Goal: Task Accomplishment & Management: Use online tool/utility

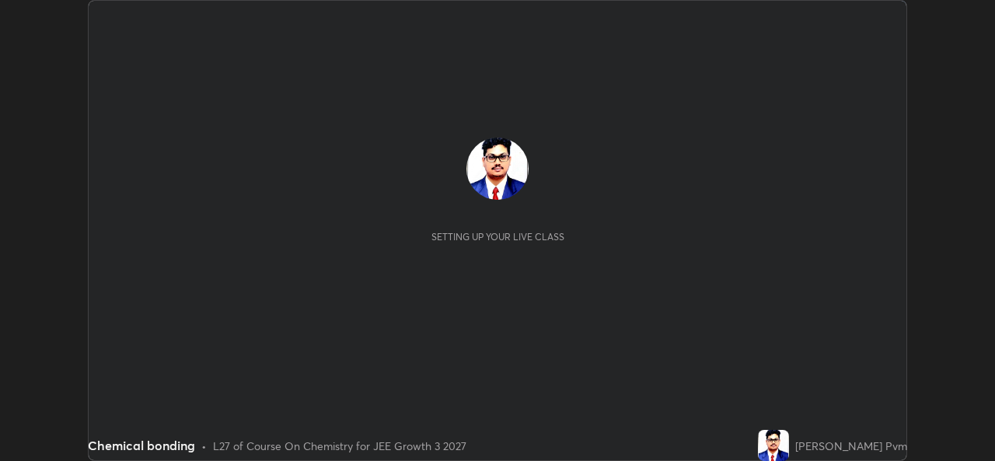
scroll to position [461, 995]
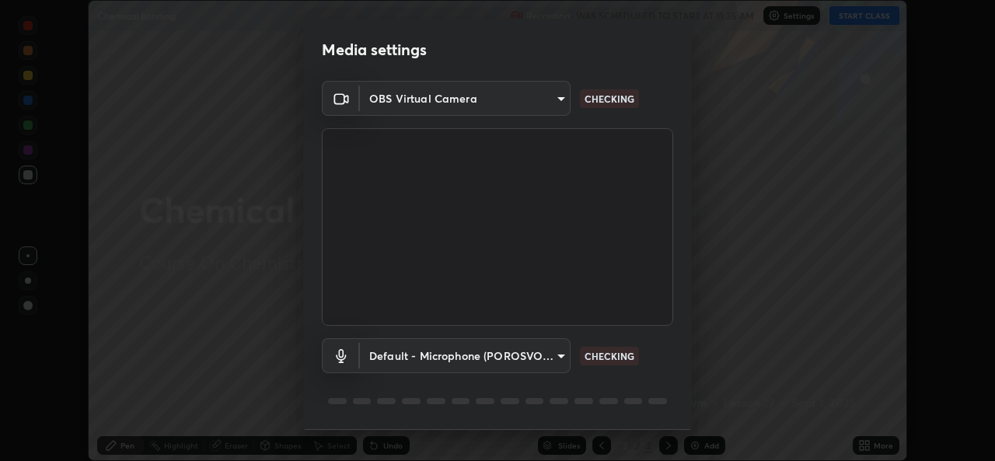
type input "576c985cfbf5b4ad5050d0d59b45d4e125e021a14bf2e74a268270e263c3ef83"
type input "default"
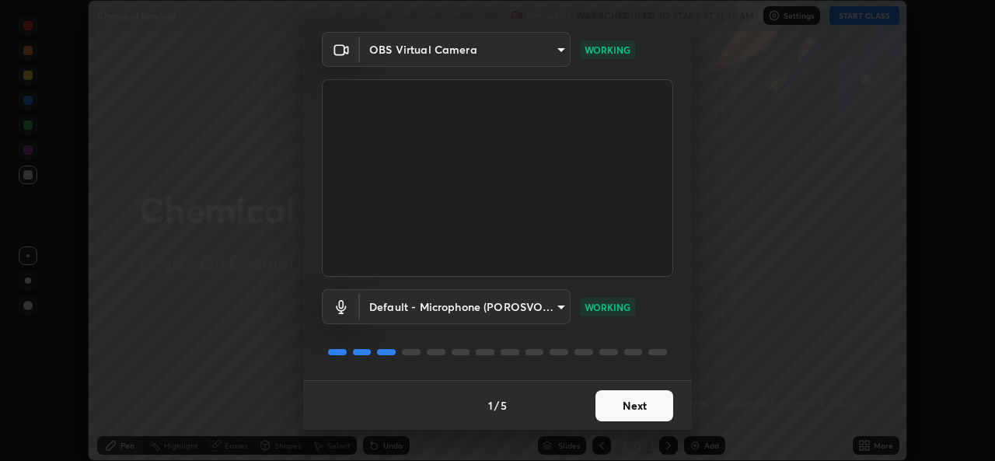
click at [614, 410] on button "Next" at bounding box center [635, 405] width 78 height 31
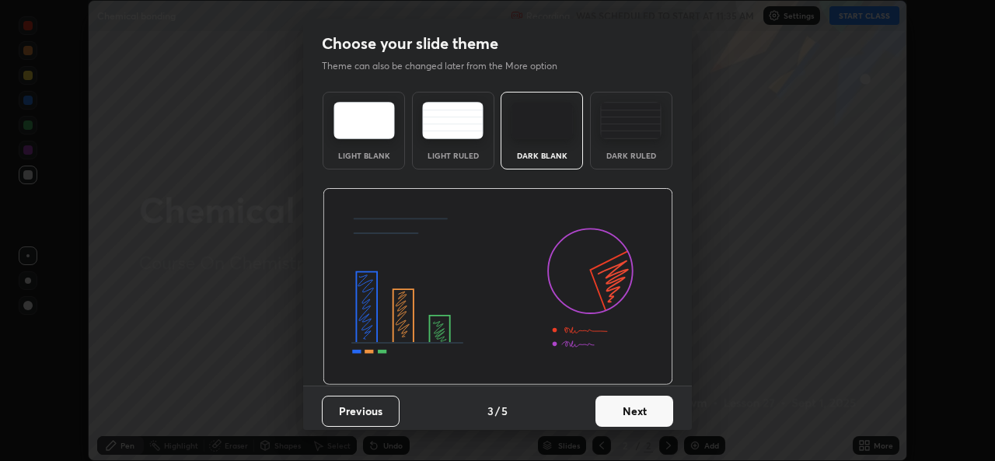
click at [612, 405] on button "Next" at bounding box center [635, 411] width 78 height 31
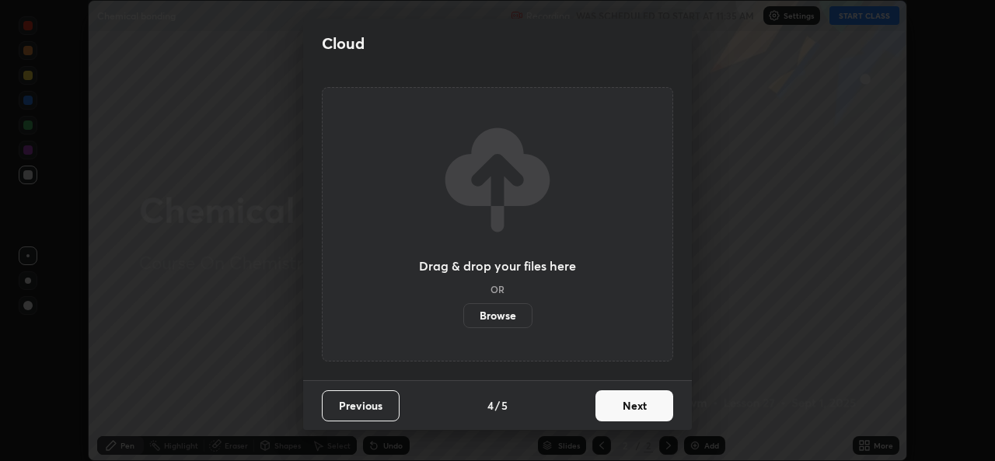
click at [619, 412] on button "Next" at bounding box center [635, 405] width 78 height 31
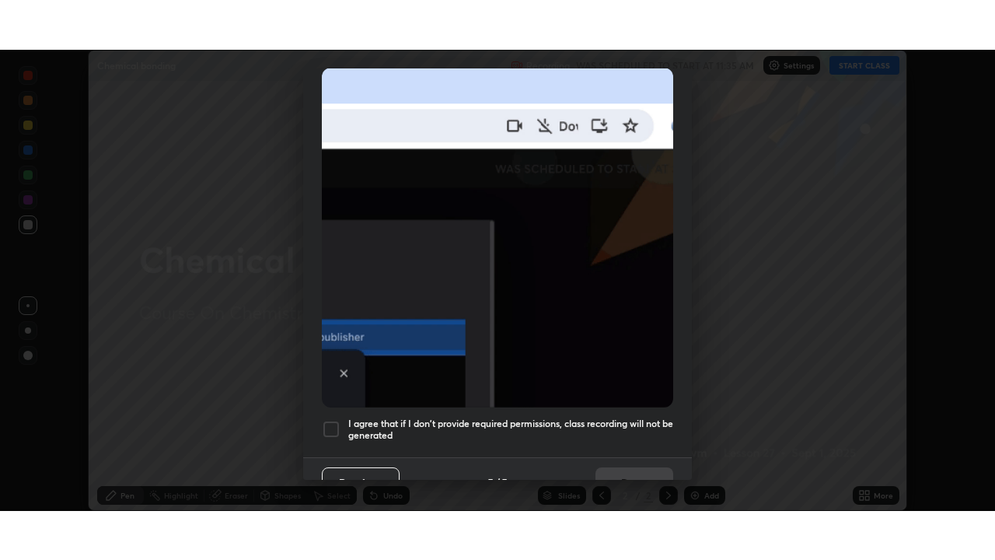
scroll to position [366, 0]
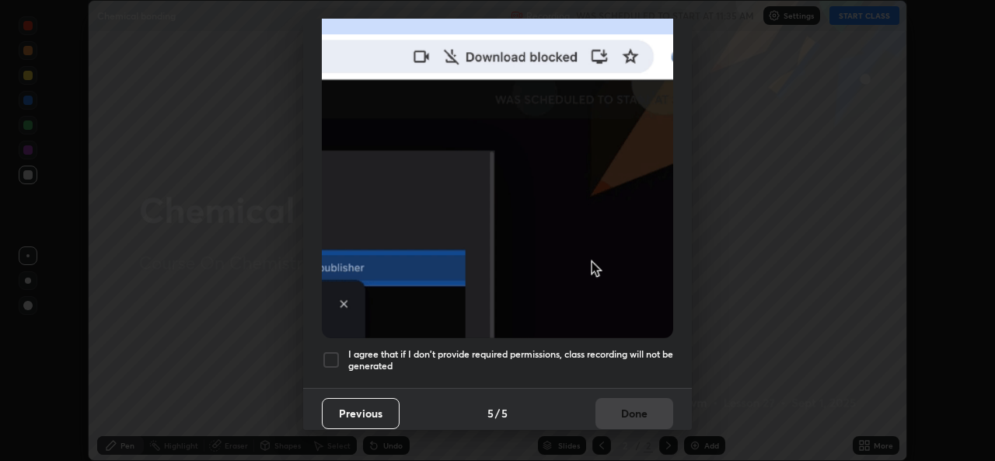
click at [334, 351] on div at bounding box center [331, 360] width 19 height 19
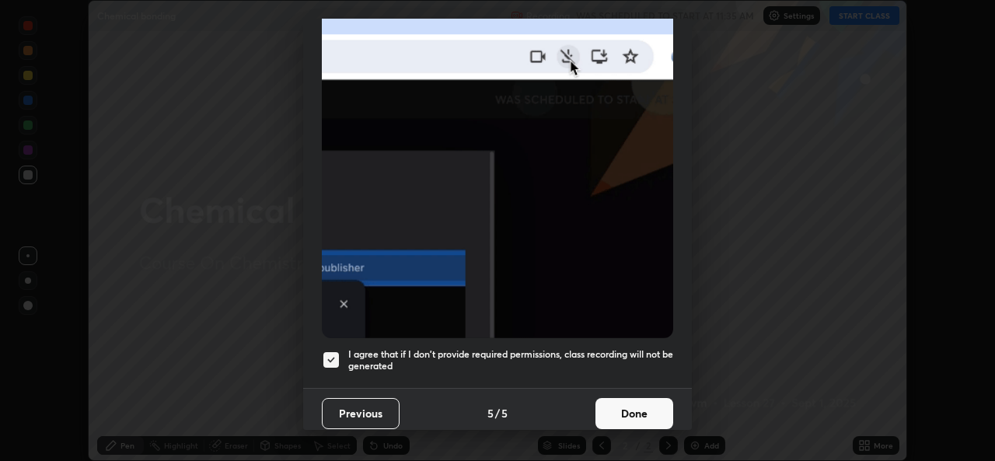
click at [617, 414] on button "Done" at bounding box center [635, 413] width 78 height 31
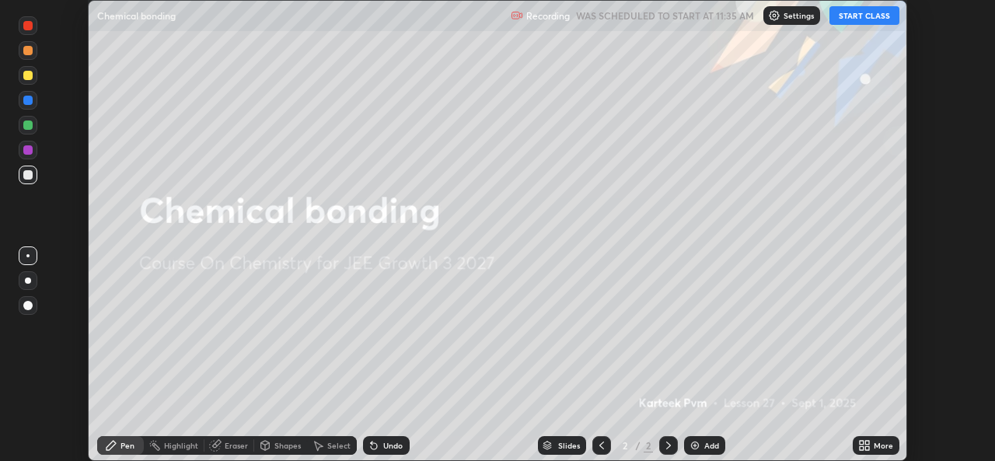
click at [865, 13] on button "START CLASS" at bounding box center [865, 15] width 70 height 19
click at [878, 449] on div "More" at bounding box center [883, 446] width 19 height 8
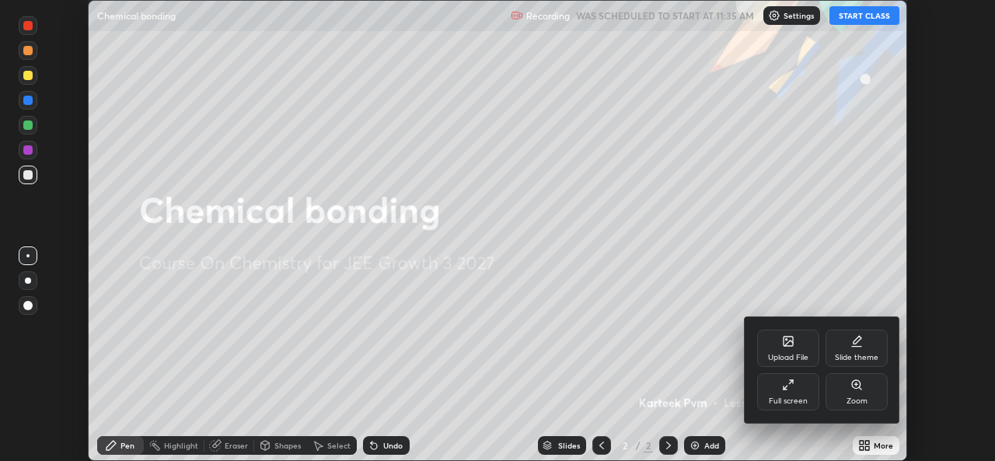
click at [798, 399] on div "Full screen" at bounding box center [788, 401] width 39 height 8
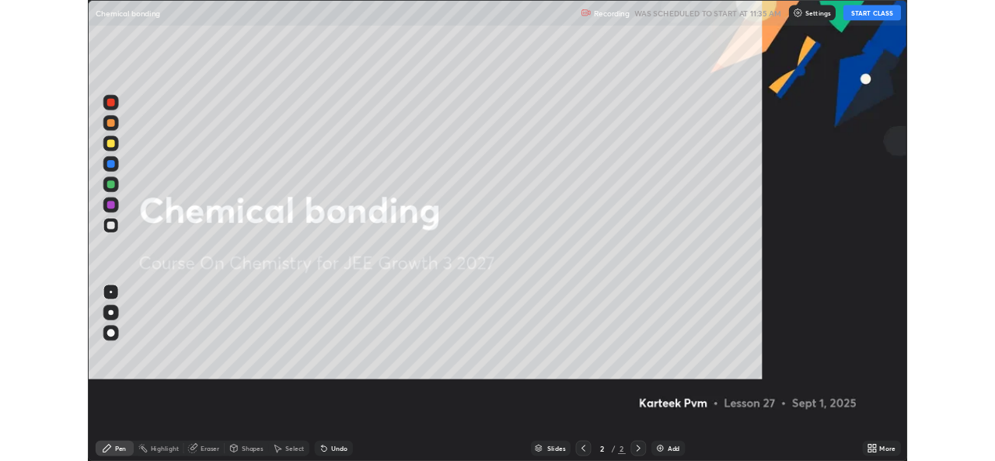
scroll to position [560, 995]
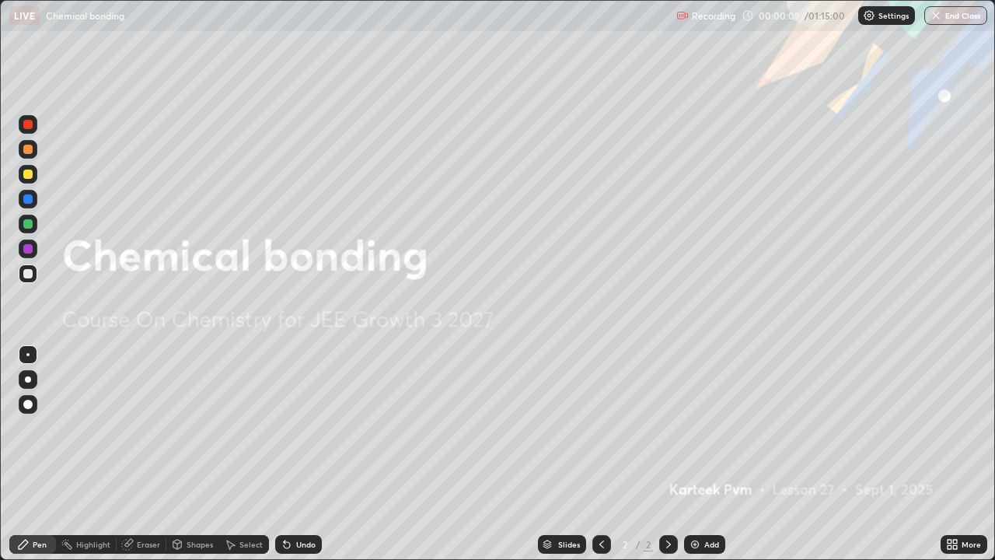
click at [701, 460] on div "Add" at bounding box center [704, 544] width 41 height 19
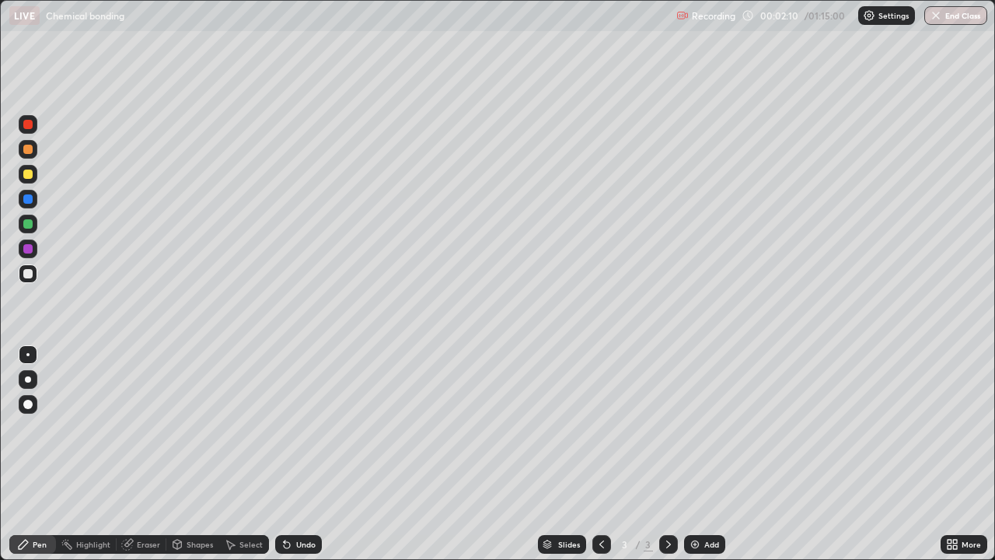
click at [27, 177] on div at bounding box center [27, 173] width 9 height 9
click at [30, 271] on div at bounding box center [27, 273] width 9 height 9
click at [26, 173] on div at bounding box center [27, 173] width 9 height 9
click at [305, 460] on div "Undo" at bounding box center [305, 544] width 19 height 8
click at [701, 460] on div "Add" at bounding box center [704, 544] width 41 height 19
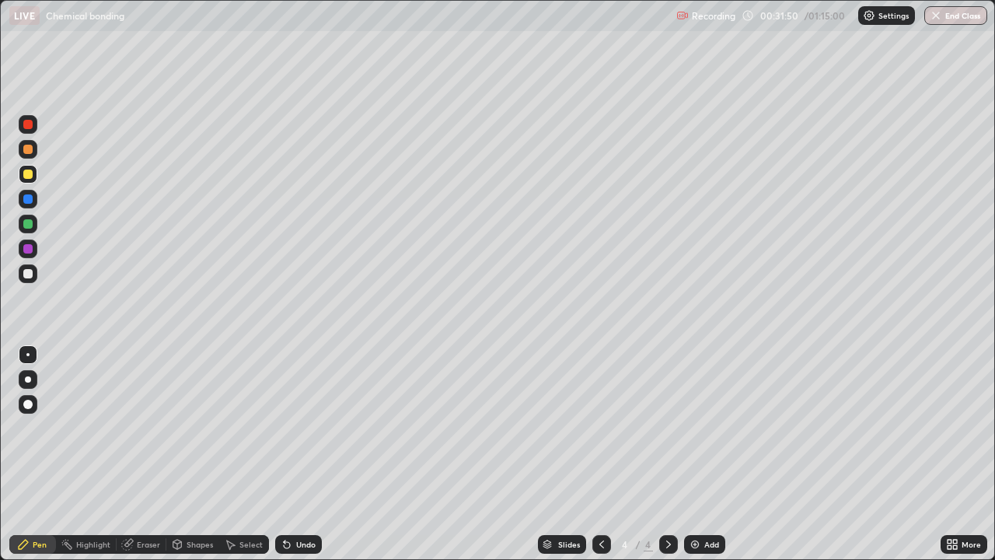
click at [31, 267] on div at bounding box center [28, 273] width 19 height 19
click at [26, 174] on div at bounding box center [27, 173] width 9 height 9
click at [32, 267] on div at bounding box center [28, 273] width 19 height 19
click at [700, 460] on img at bounding box center [695, 544] width 12 height 12
click at [27, 177] on div at bounding box center [27, 173] width 9 height 9
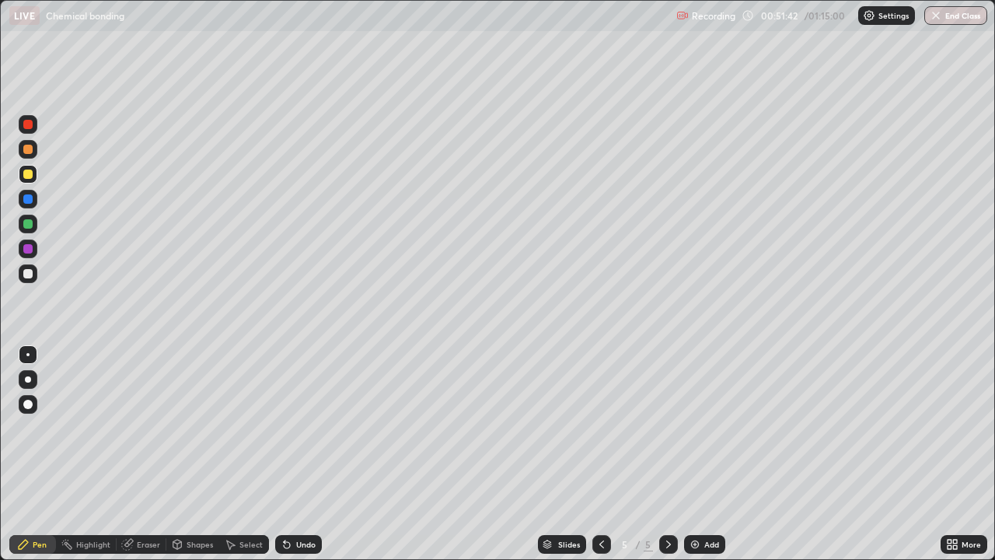
click at [307, 460] on div "Undo" at bounding box center [298, 544] width 47 height 19
click at [306, 460] on div "Undo" at bounding box center [305, 544] width 19 height 8
click at [697, 460] on img at bounding box center [695, 544] width 12 height 12
click at [26, 277] on div at bounding box center [27, 273] width 9 height 9
click at [28, 173] on div at bounding box center [27, 173] width 9 height 9
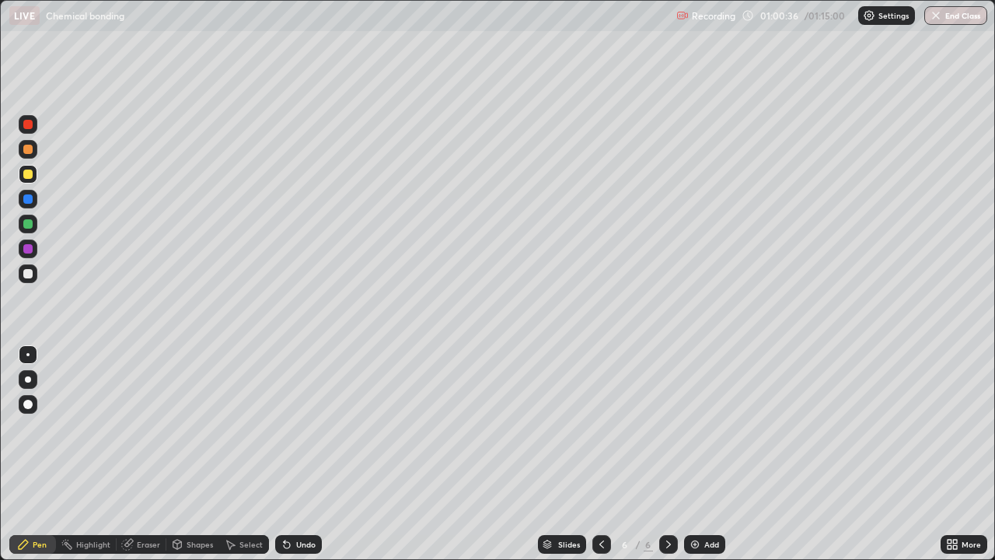
click at [285, 460] on icon at bounding box center [287, 545] width 6 height 6
click at [284, 460] on icon at bounding box center [287, 545] width 6 height 6
click at [294, 460] on div "Undo" at bounding box center [298, 544] width 47 height 19
click at [289, 460] on icon at bounding box center [287, 544] width 12 height 12
click at [284, 460] on icon at bounding box center [285, 541] width 2 height 2
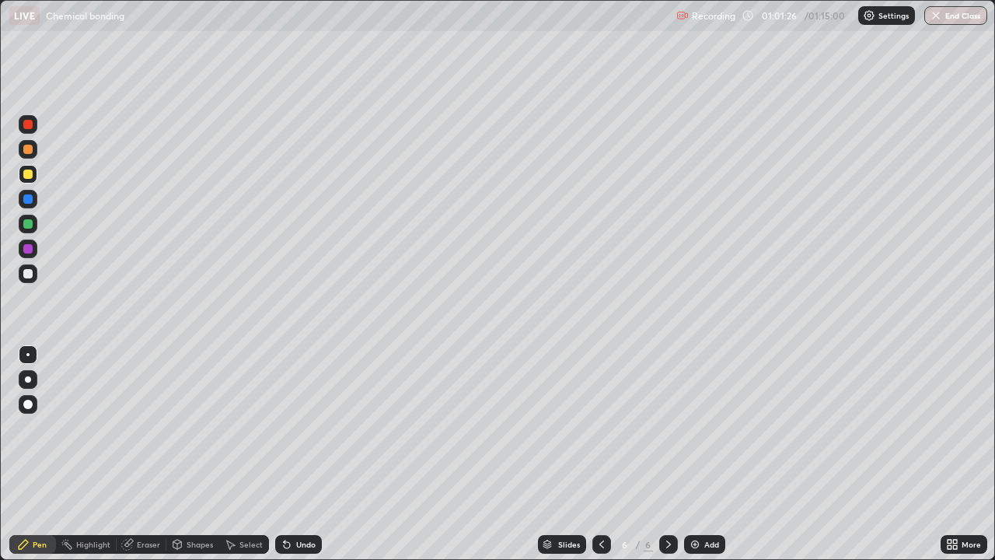
click at [288, 460] on icon at bounding box center [287, 544] width 12 height 12
click at [292, 460] on div "Undo" at bounding box center [298, 544] width 47 height 19
click at [297, 460] on div "Undo" at bounding box center [305, 544] width 19 height 8
click at [296, 460] on div "Undo" at bounding box center [305, 544] width 19 height 8
click at [950, 16] on button "End Class" at bounding box center [956, 15] width 61 height 19
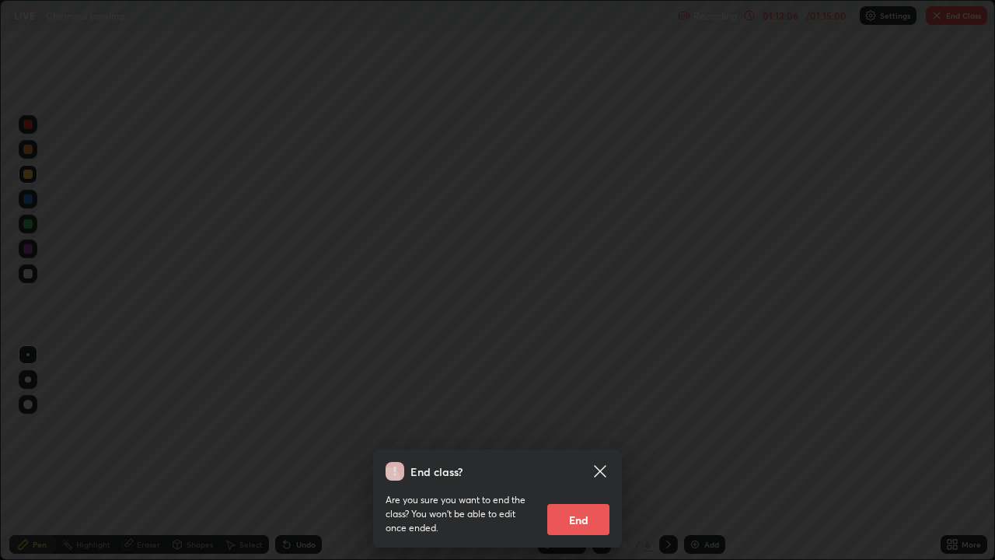
click at [588, 460] on button "End" at bounding box center [578, 519] width 62 height 31
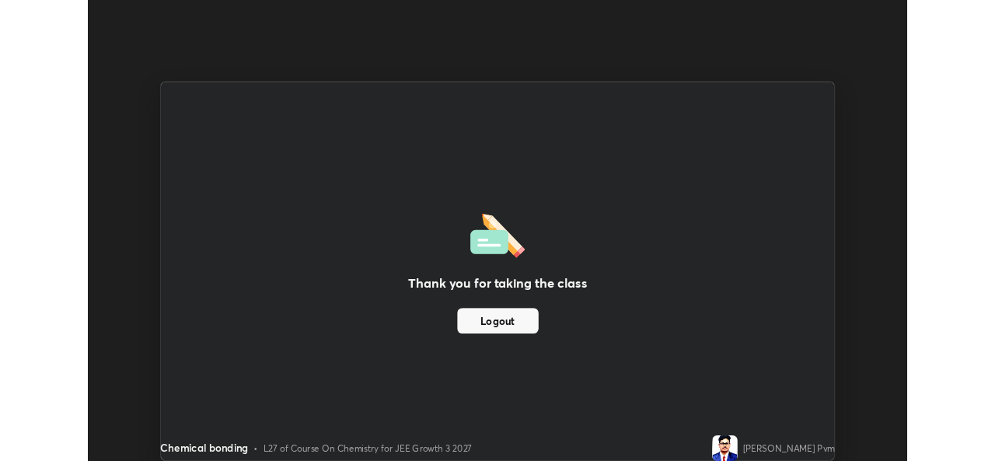
scroll to position [77288, 76754]
